Goal: Transaction & Acquisition: Purchase product/service

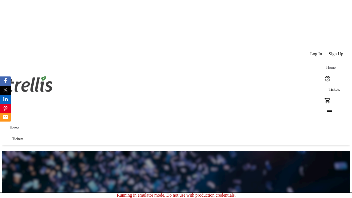
click at [337, 51] on span "Sign Up" at bounding box center [336, 53] width 15 height 5
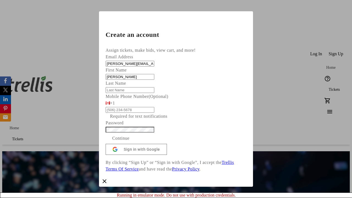
type input "[PERSON_NAME]"
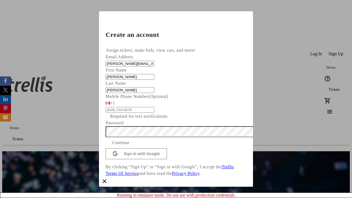
type input "[PERSON_NAME]"
click at [130, 146] on span "Continue" at bounding box center [120, 142] width 17 height 7
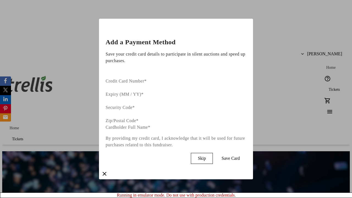
click at [206, 156] on span "Skip" at bounding box center [202, 158] width 8 height 5
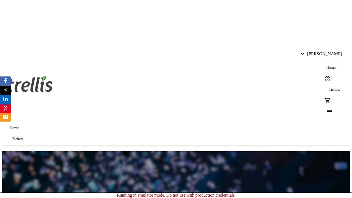
click at [329, 87] on span "Tickets" at bounding box center [334, 89] width 11 height 4
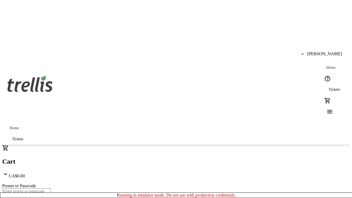
type input "1"
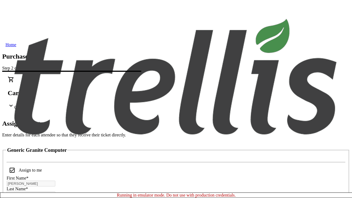
scroll to position [33, 0]
